Goal: Ask a question

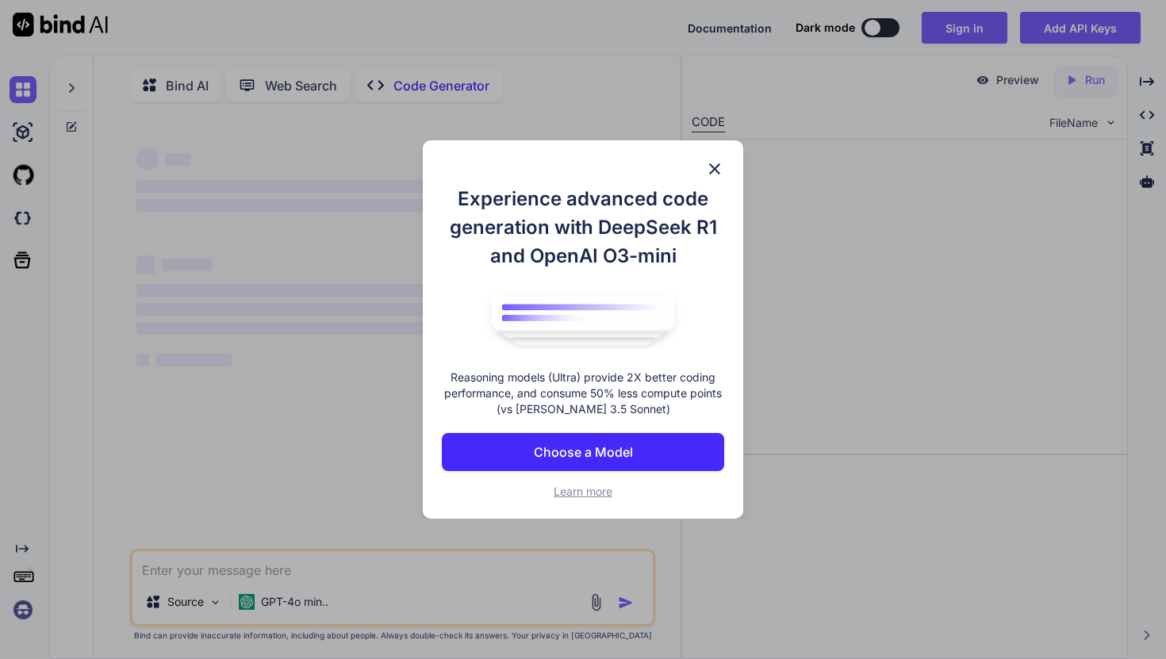
click at [617, 455] on p "Choose a Model" at bounding box center [583, 452] width 99 height 19
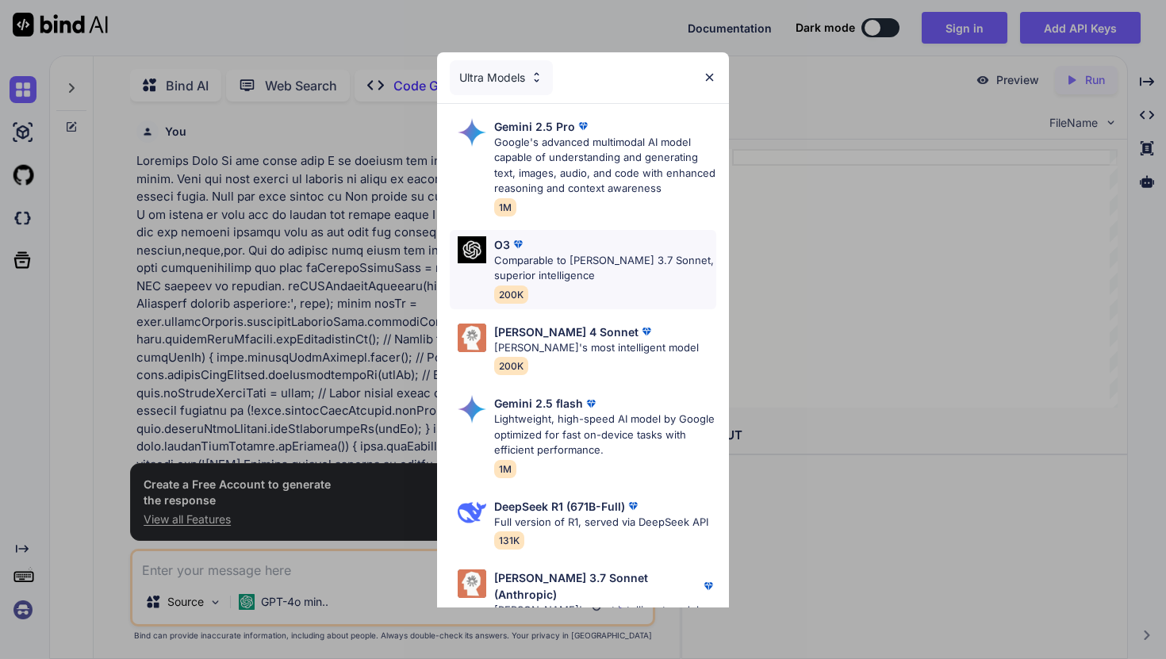
scroll to position [6, 0]
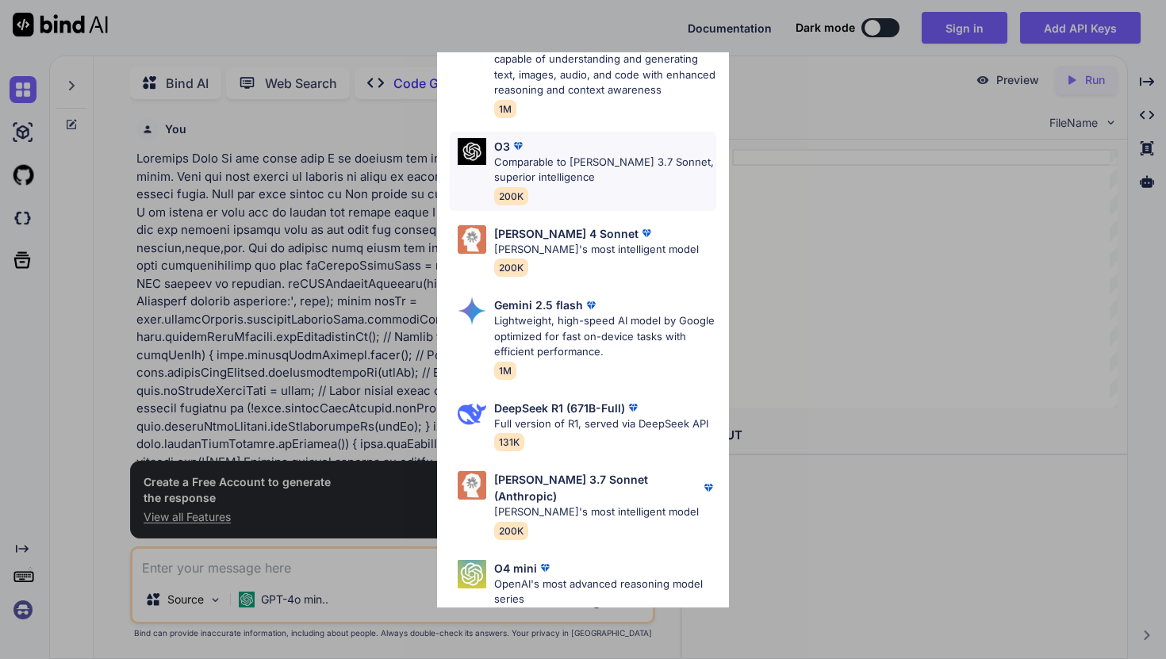
type textarea "x"
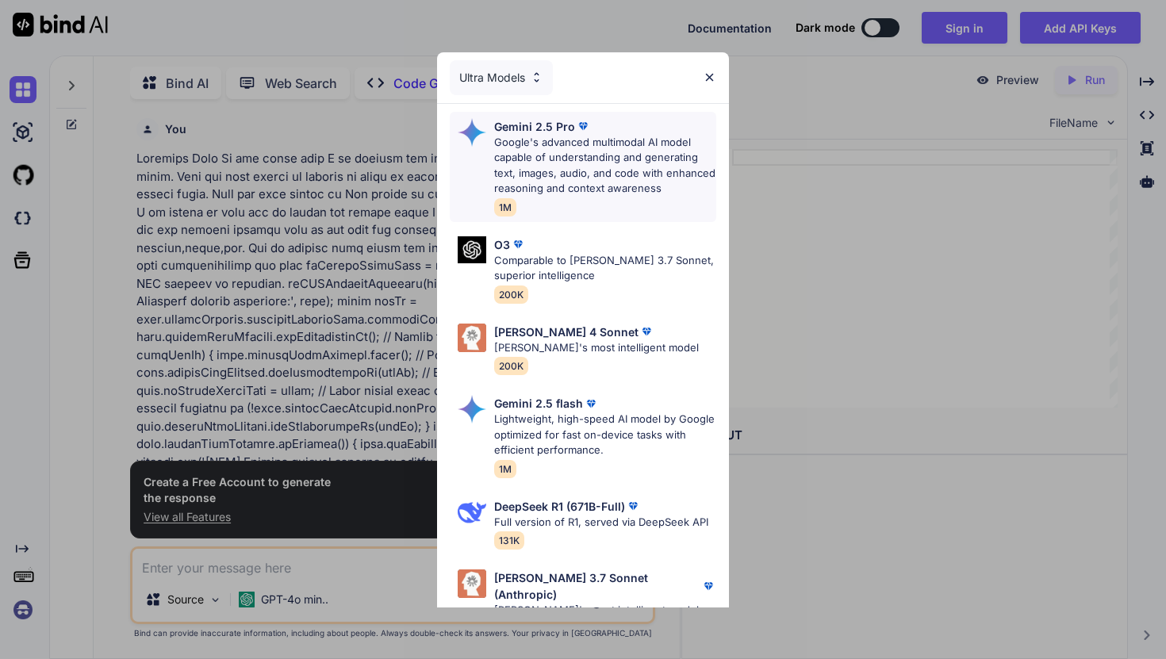
click at [554, 163] on p "Google's advanced multimodal AI model capable of understanding and generating t…" at bounding box center [605, 166] width 222 height 62
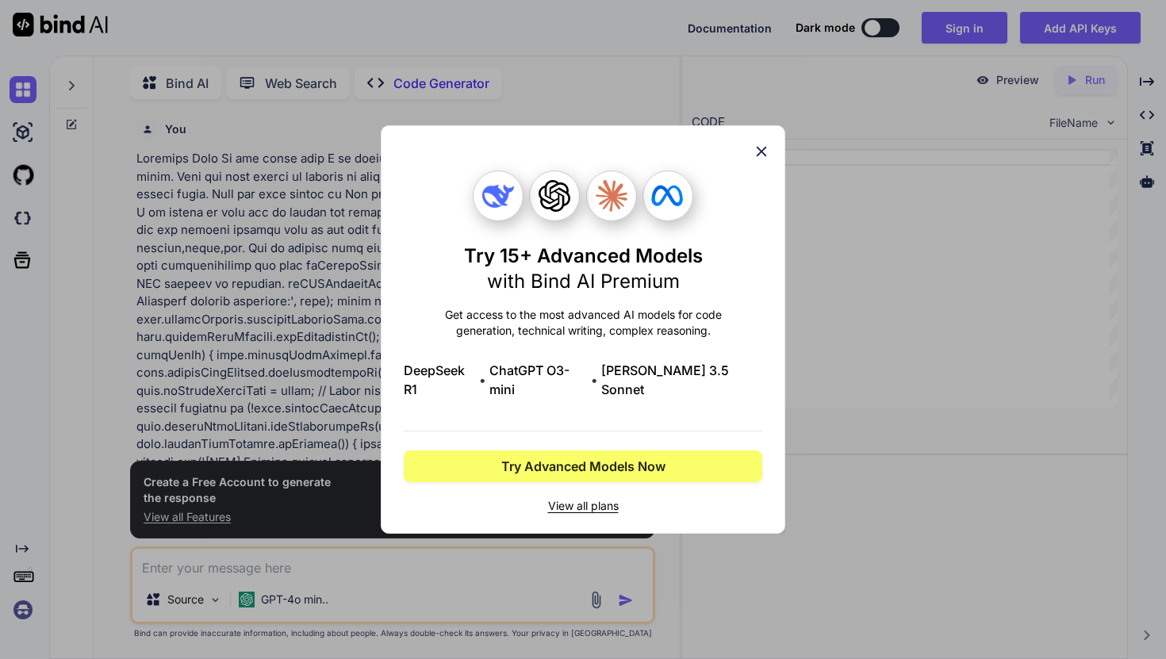
click at [761, 157] on icon at bounding box center [762, 152] width 10 height 10
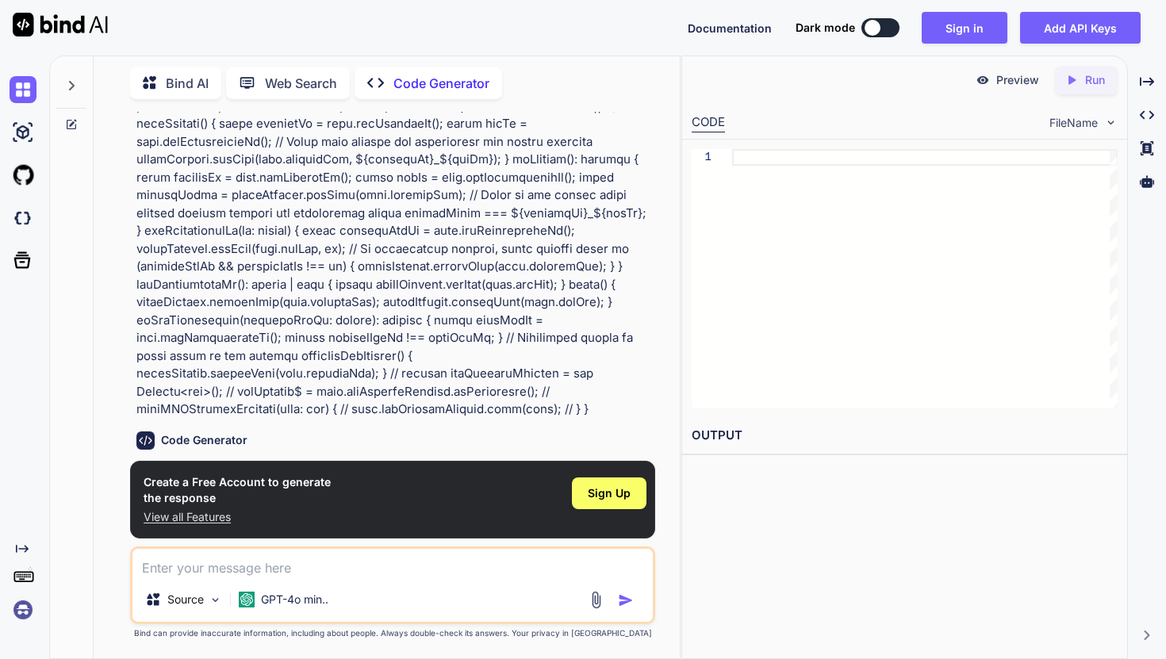
scroll to position [943, 0]
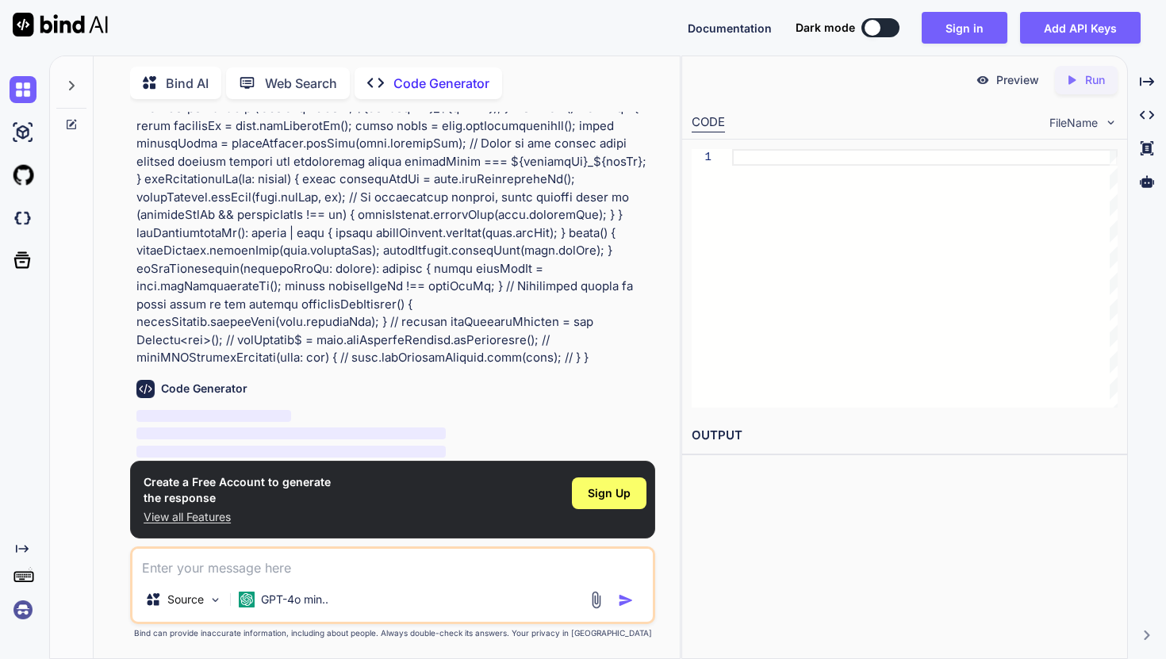
click at [182, 568] on textarea at bounding box center [392, 563] width 520 height 29
paste textarea "In the below code I am showing upi payment request in the form of bottom sheet.…"
type textarea "In the below code I am showing upi payment request in the form of bottom sheet.…"
type textarea "x"
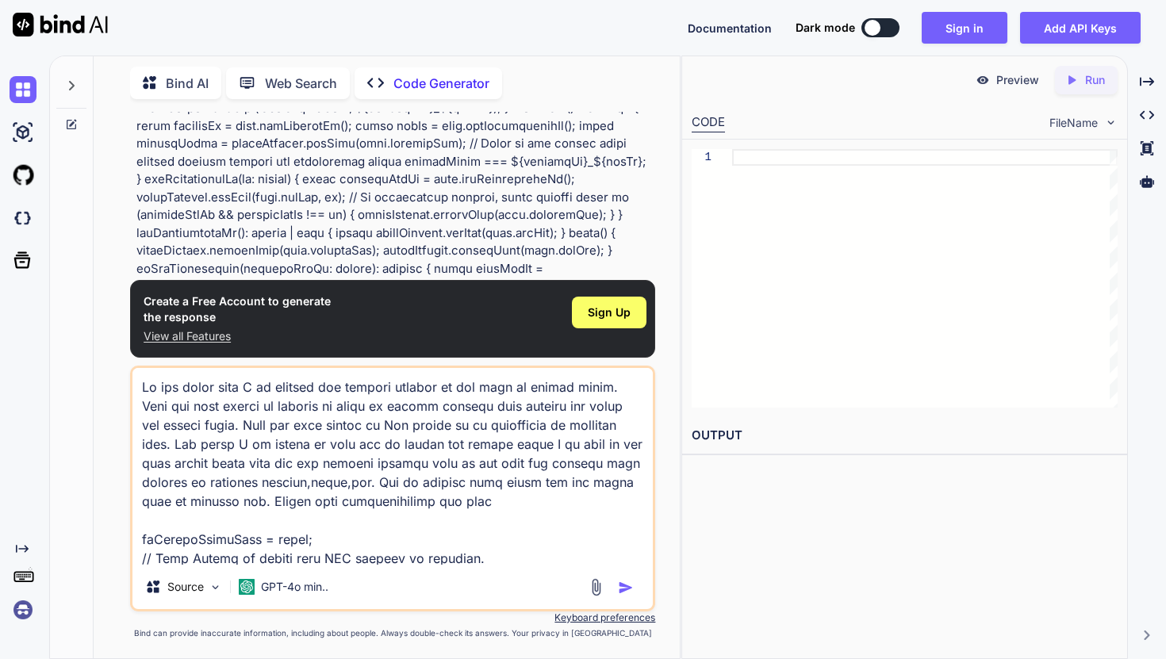
scroll to position [3332, 0]
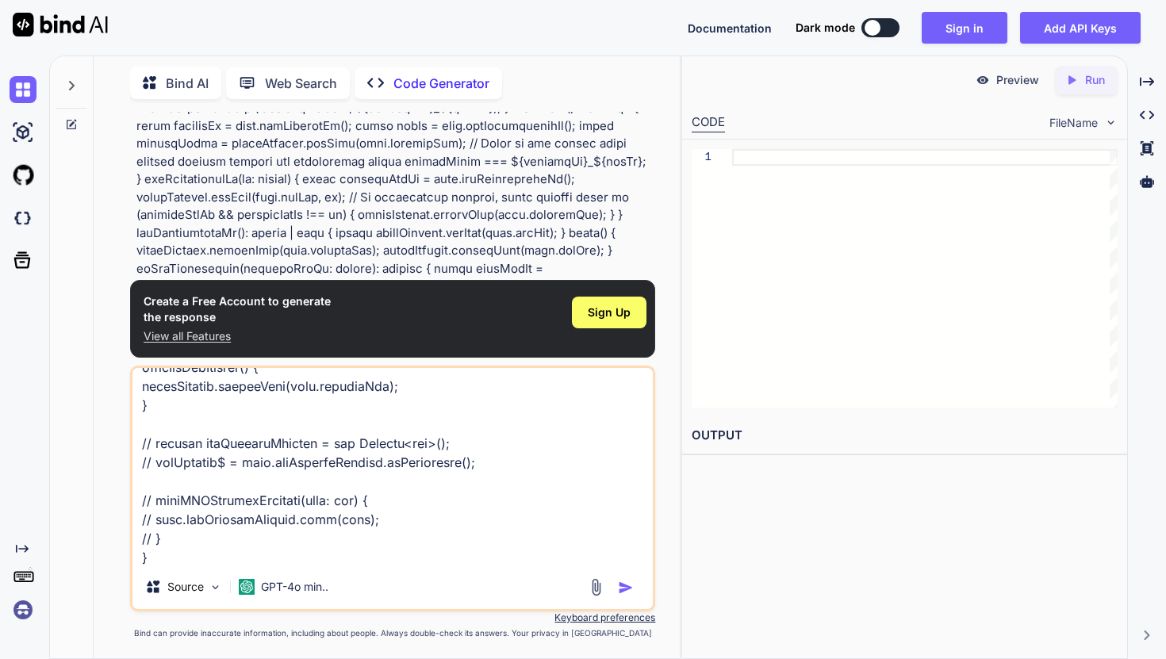
type textarea "In the below code I am showing upi payment request in the form of bottom sheet.…"
click at [626, 585] on img "button" at bounding box center [626, 588] width 16 height 16
click at [628, 585] on img "button" at bounding box center [626, 588] width 16 height 16
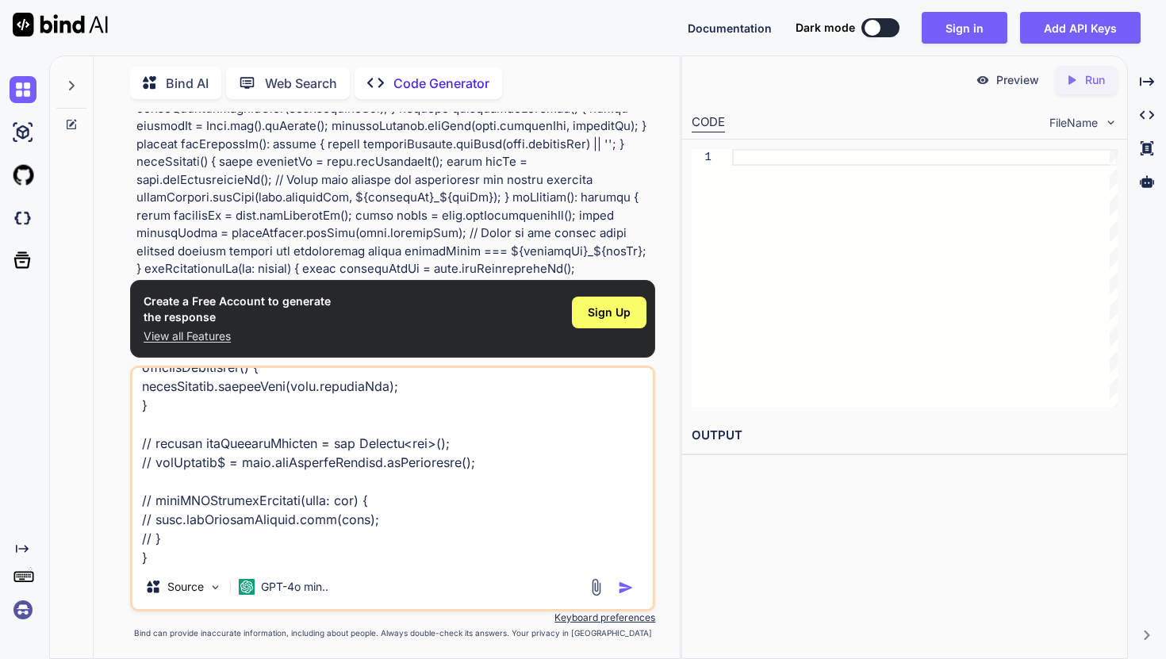
scroll to position [0, 0]
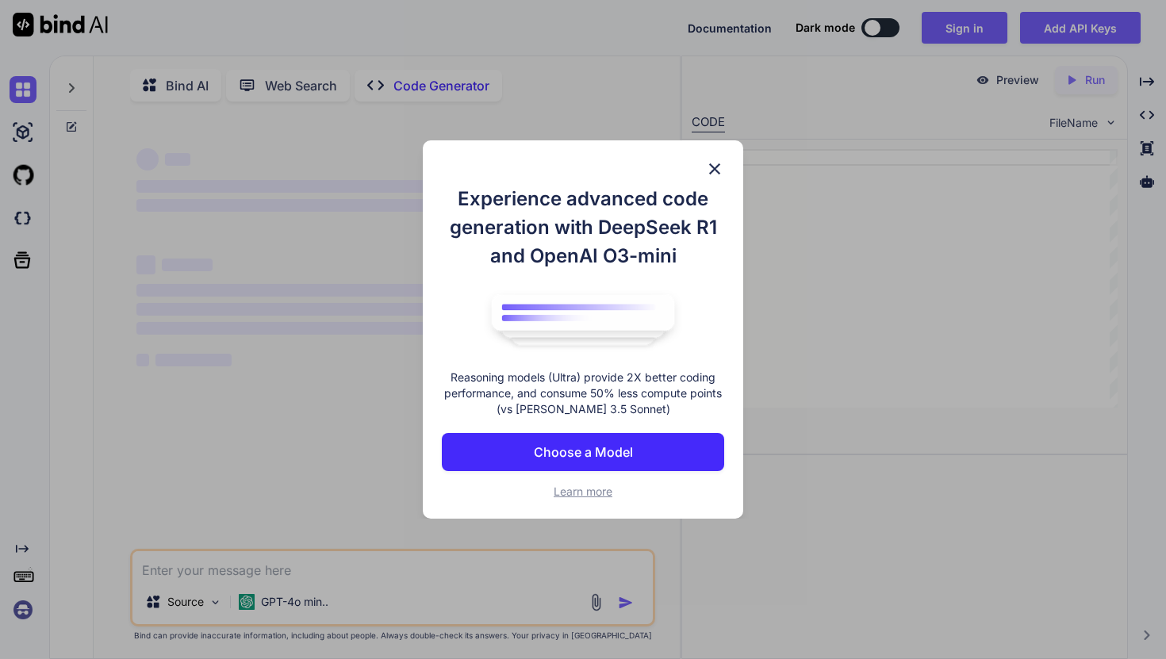
click at [605, 451] on p "Choose a Model" at bounding box center [583, 452] width 99 height 19
type textarea "x"
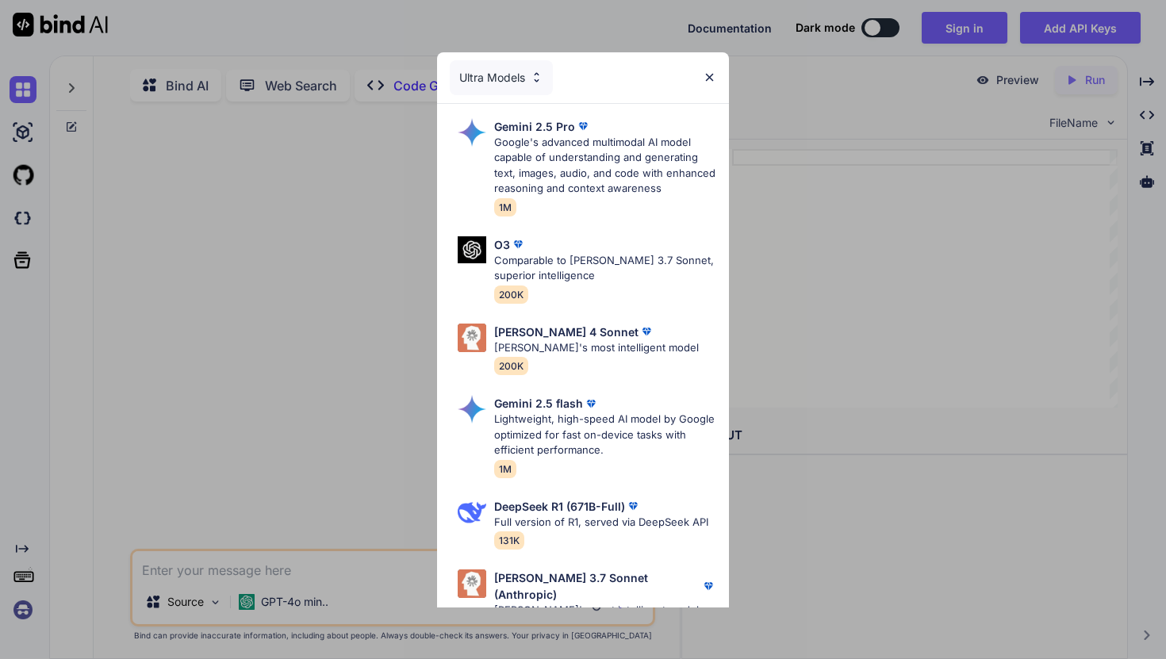
click at [527, 69] on div "Ultra Models" at bounding box center [501, 77] width 103 height 35
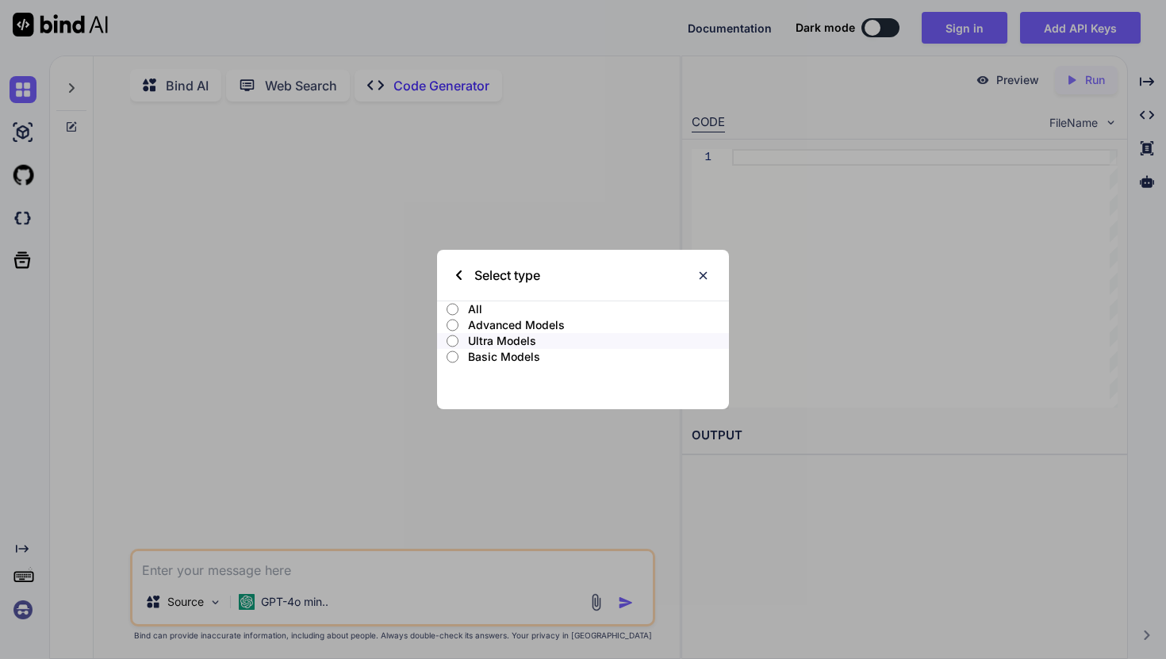
click at [470, 309] on p "All" at bounding box center [598, 309] width 261 height 16
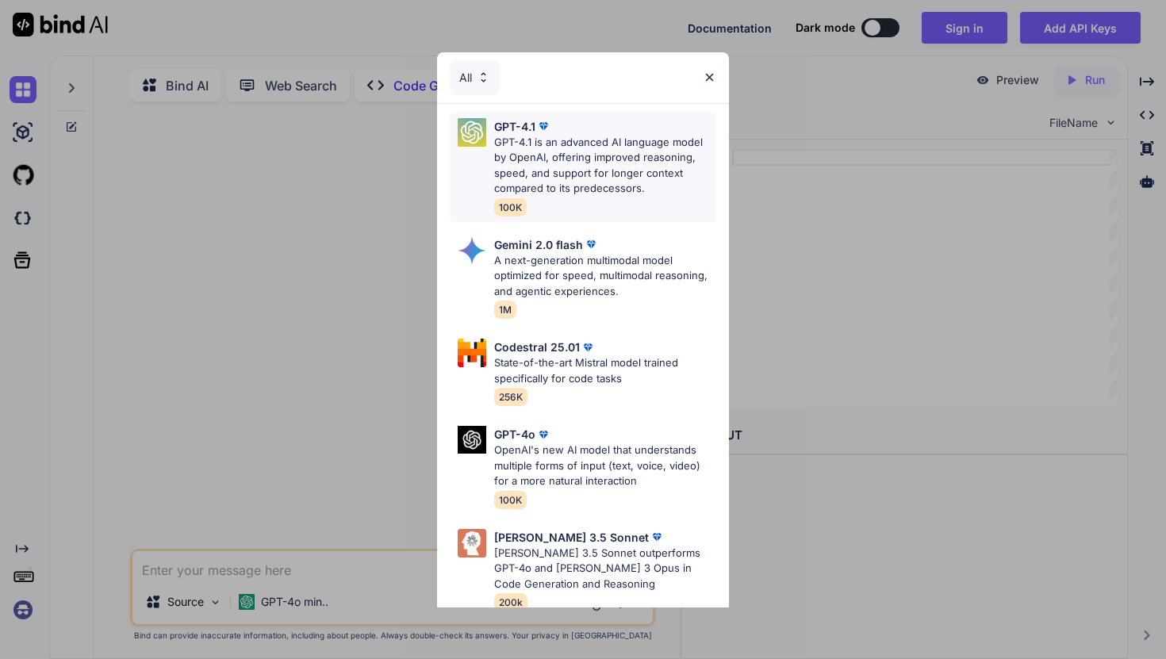
click at [548, 140] on p "GPT-4.1 is an advanced AI language model by OpenAI, offering improved reasoning…" at bounding box center [605, 166] width 222 height 62
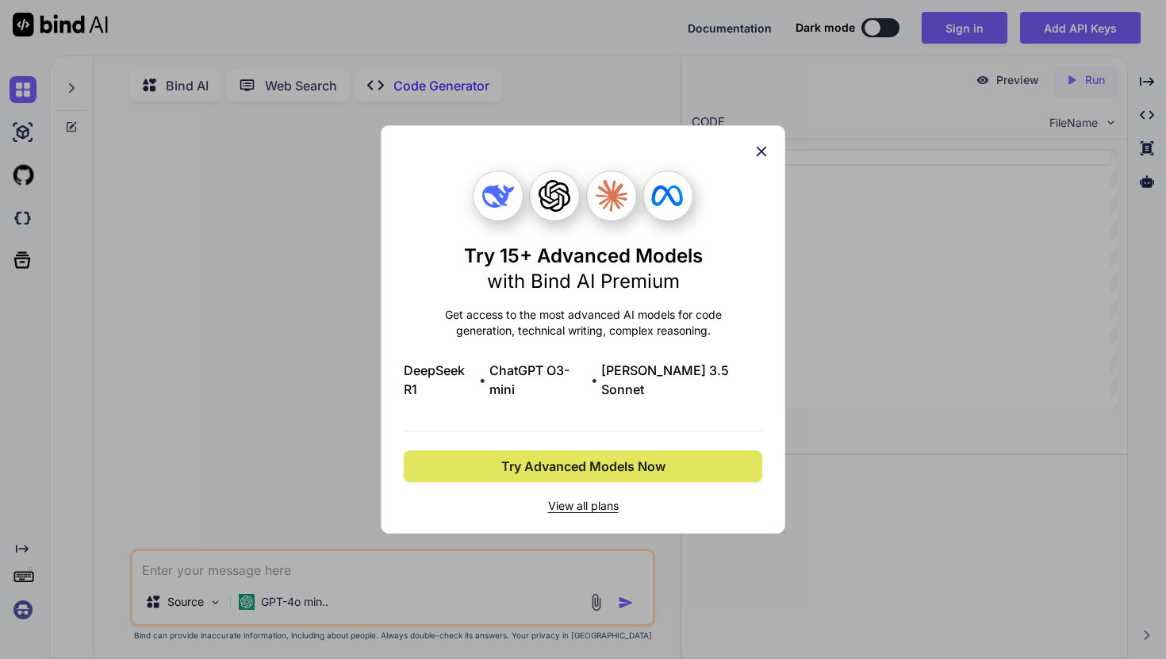
click at [621, 459] on span "Try Advanced Models Now" at bounding box center [583, 466] width 164 height 19
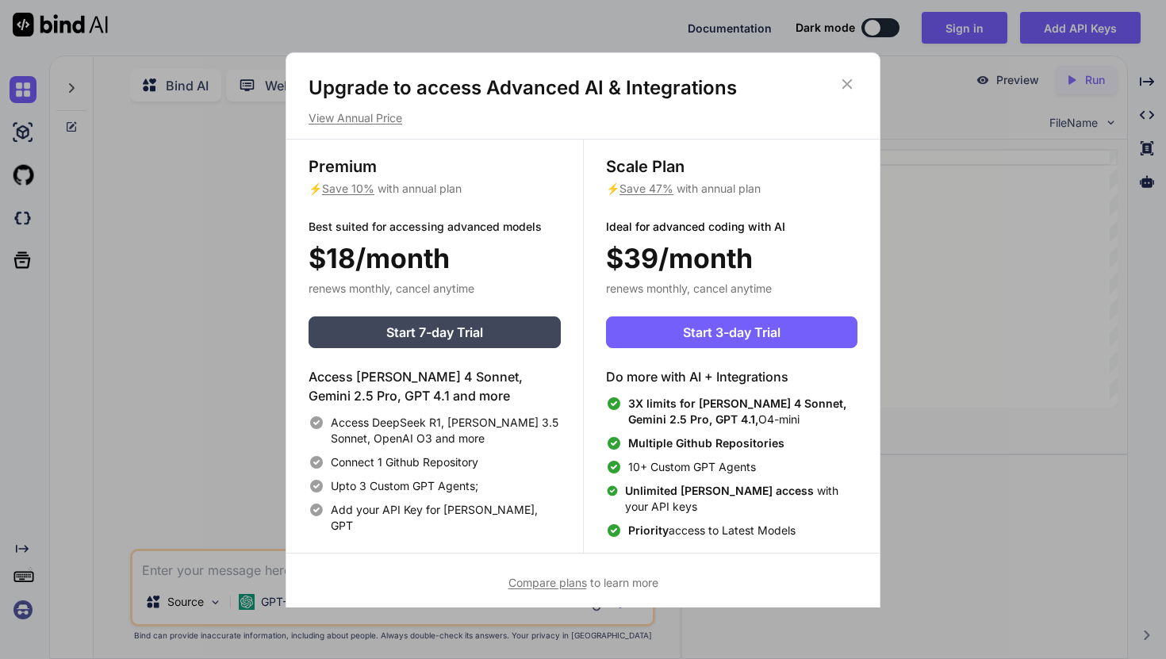
click at [851, 86] on icon at bounding box center [847, 84] width 10 height 10
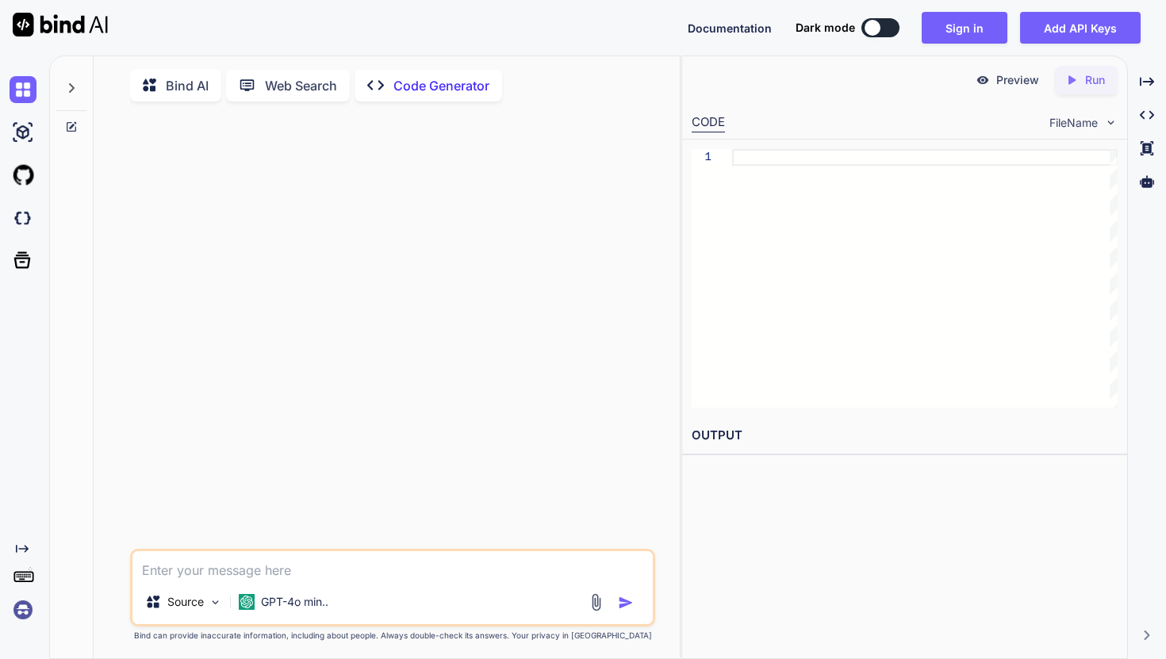
click at [211, 572] on textarea at bounding box center [392, 565] width 520 height 29
paste textarea "In the below code I am showing upi payment request in the form of bottom sheet.…"
type textarea "In the below code I am showing upi payment request in the form of bottom sheet.…"
type textarea "x"
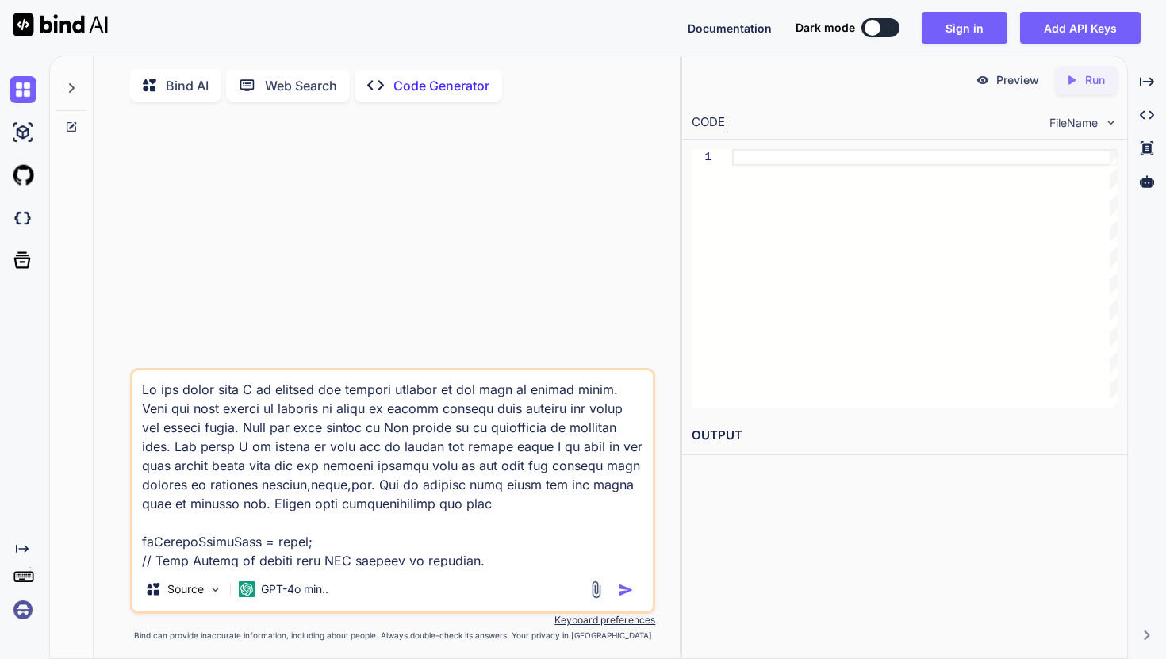
scroll to position [3332, 0]
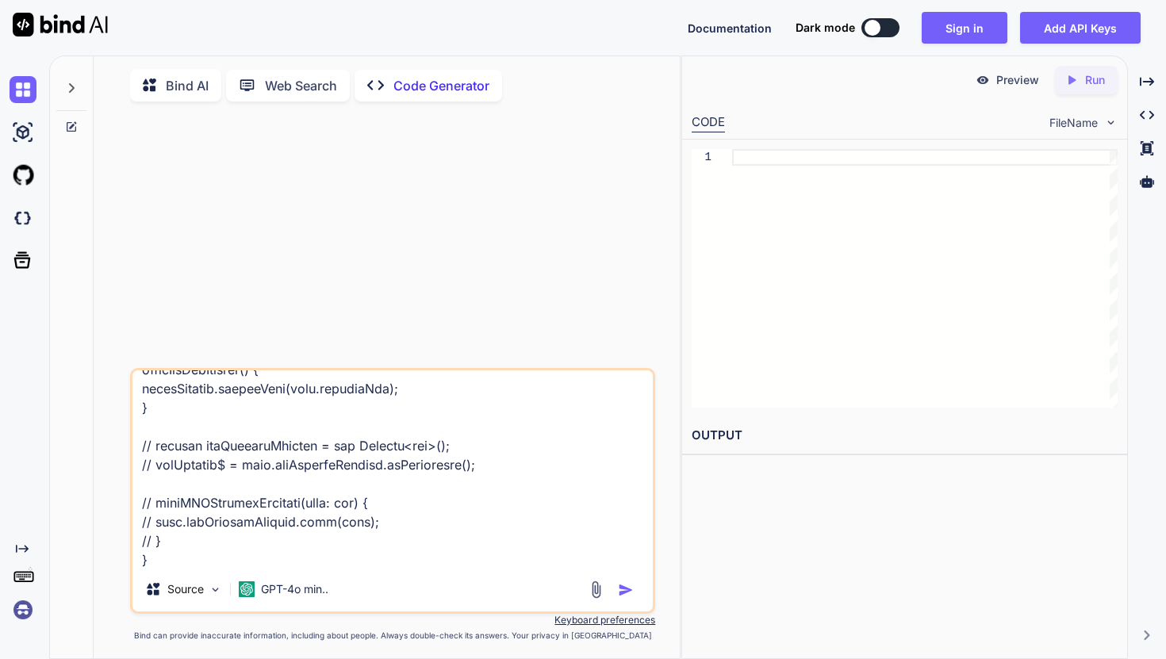
type textarea "In the below code I am showing upi payment request in the form of bottom sheet.…"
click at [628, 596] on img "button" at bounding box center [626, 590] width 16 height 16
type textarea "x"
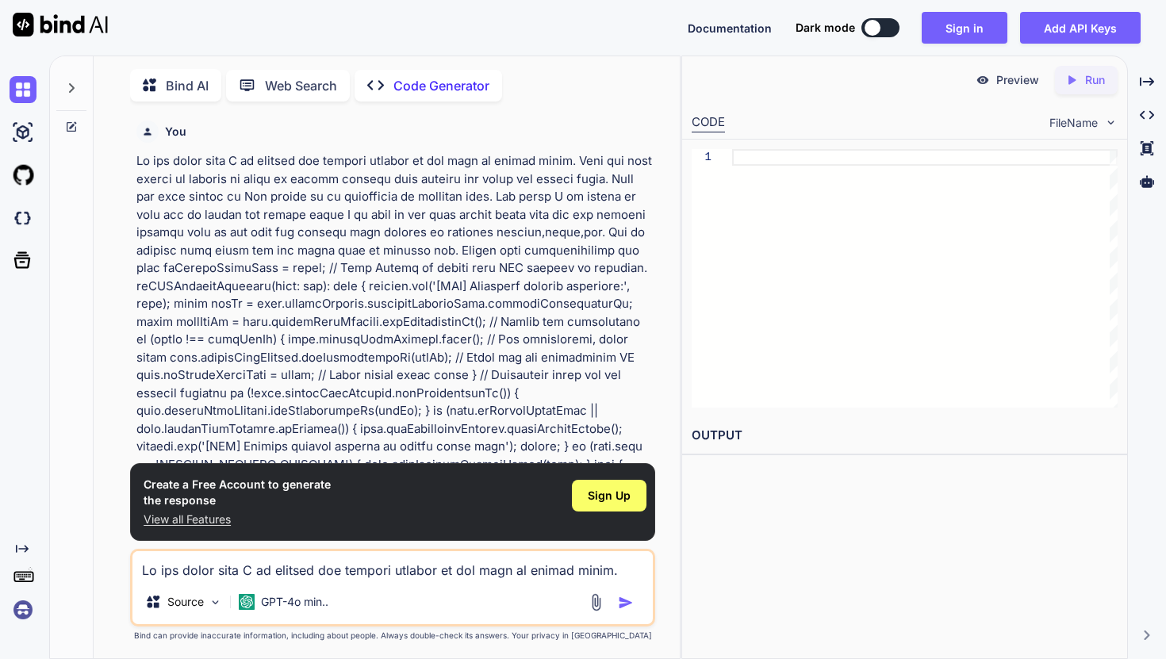
scroll to position [6, 0]
